Goal: Check status

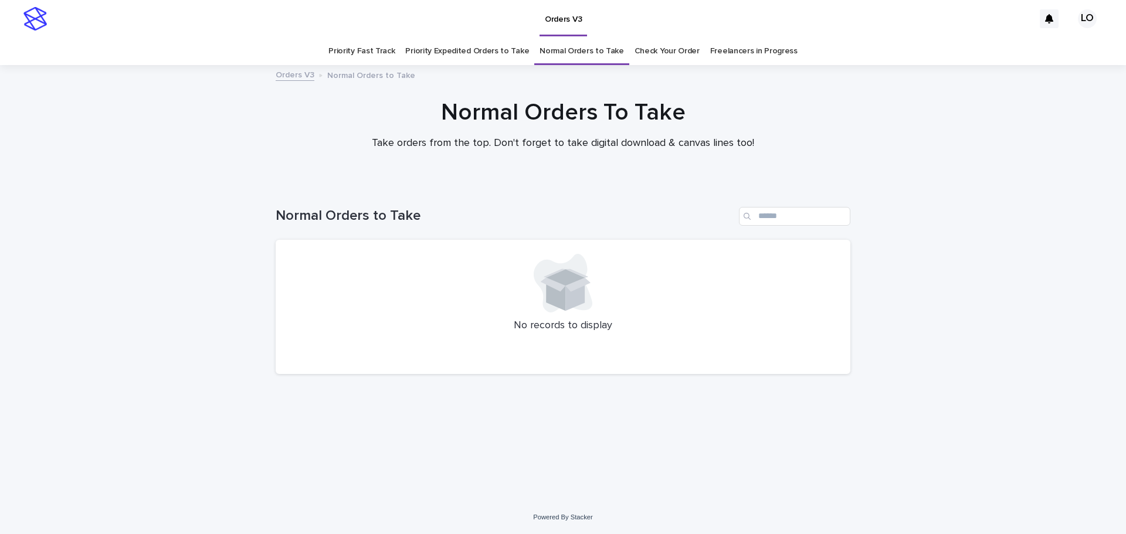
click at [650, 43] on link "Check Your Order" at bounding box center [667, 52] width 65 height 28
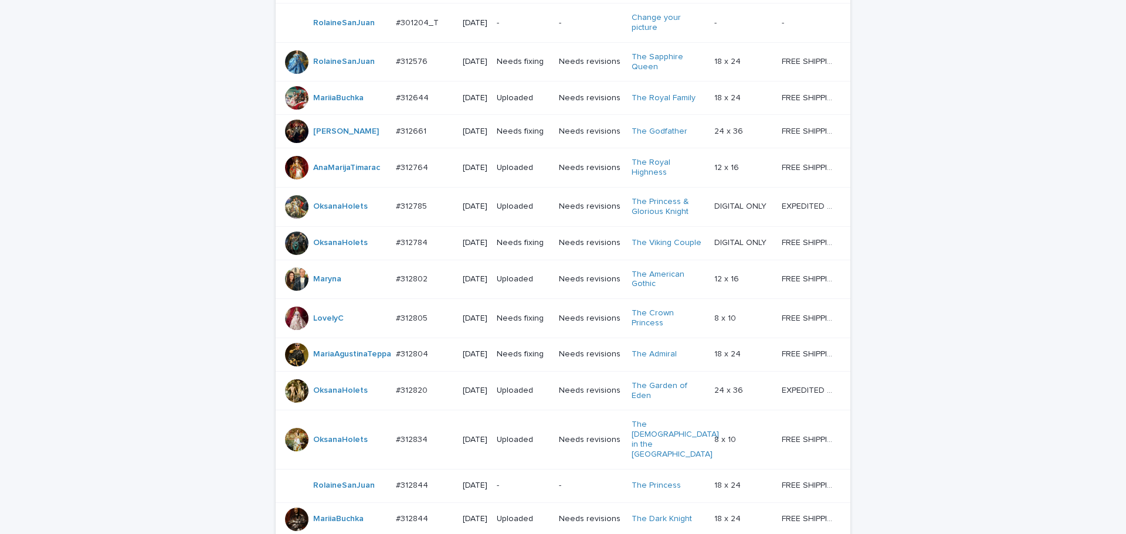
scroll to position [293, 0]
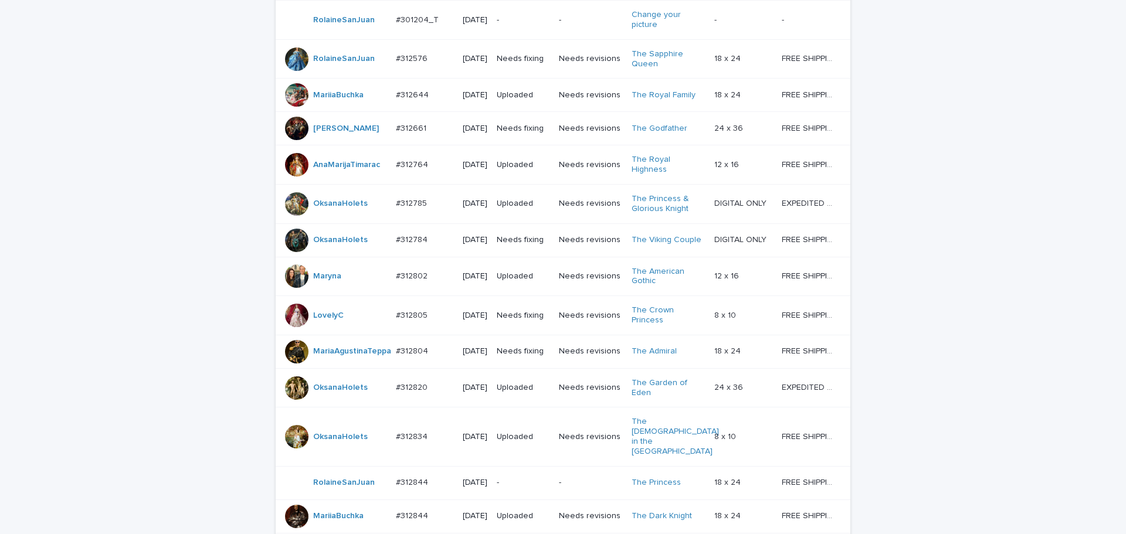
click at [523, 321] on p "Needs fixing" at bounding box center [523, 316] width 53 height 10
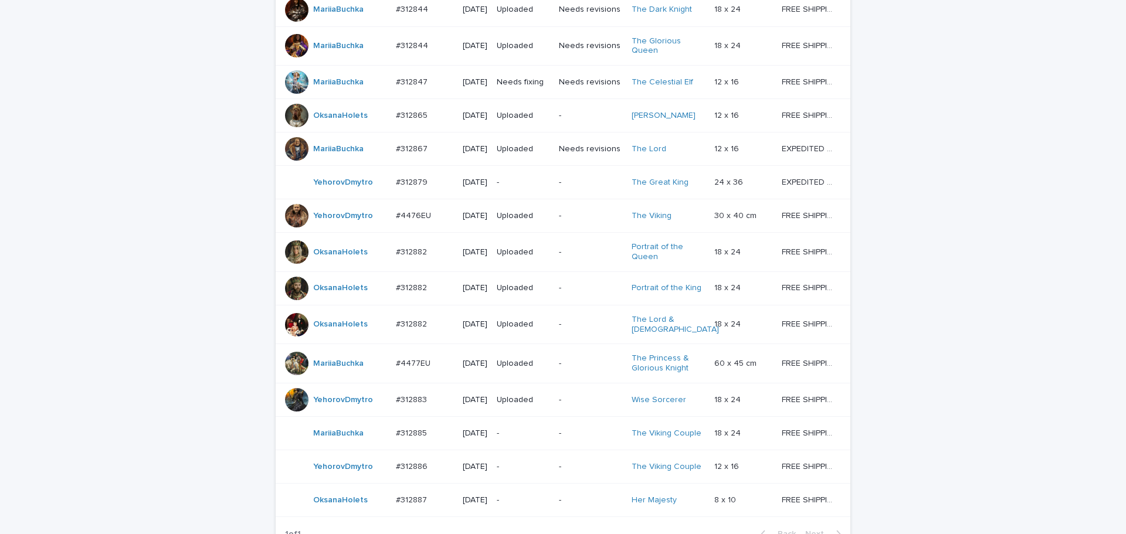
scroll to position [987, 0]
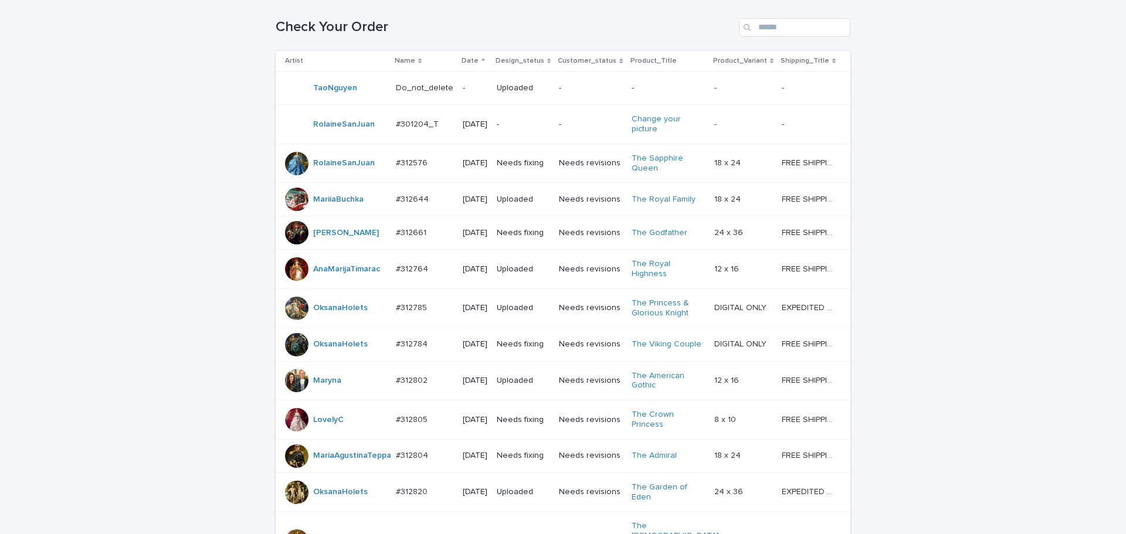
scroll to position [165, 0]
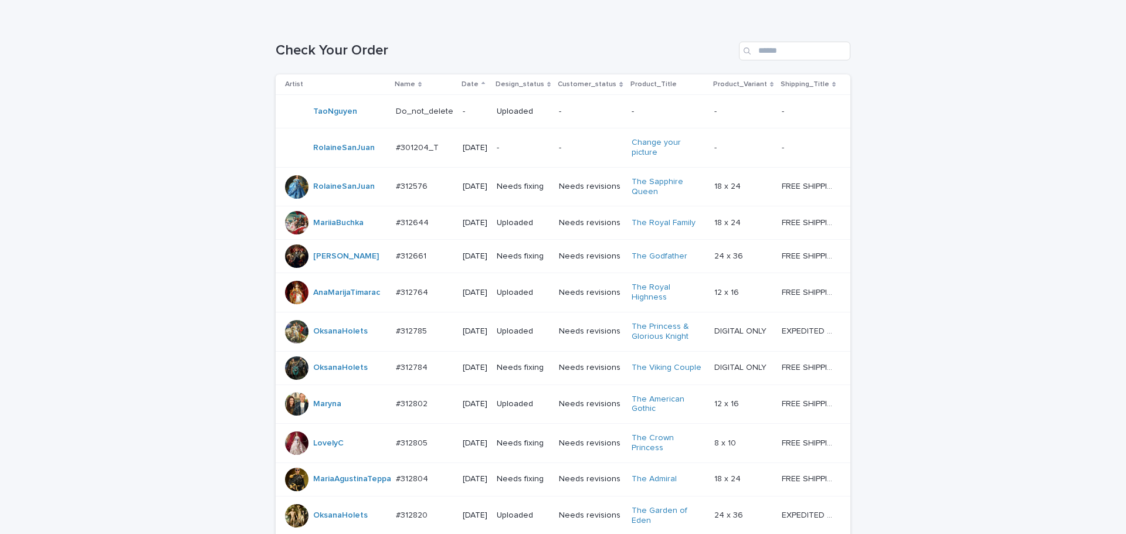
drag, startPoint x: 1107, startPoint y: 109, endPoint x: 1093, endPoint y: 103, distance: 15.3
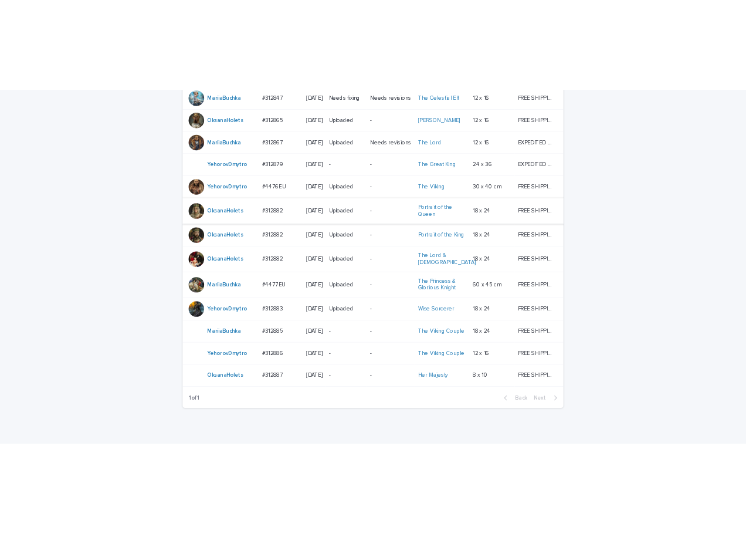
scroll to position [987, 0]
